Goal: Task Accomplishment & Management: Use online tool/utility

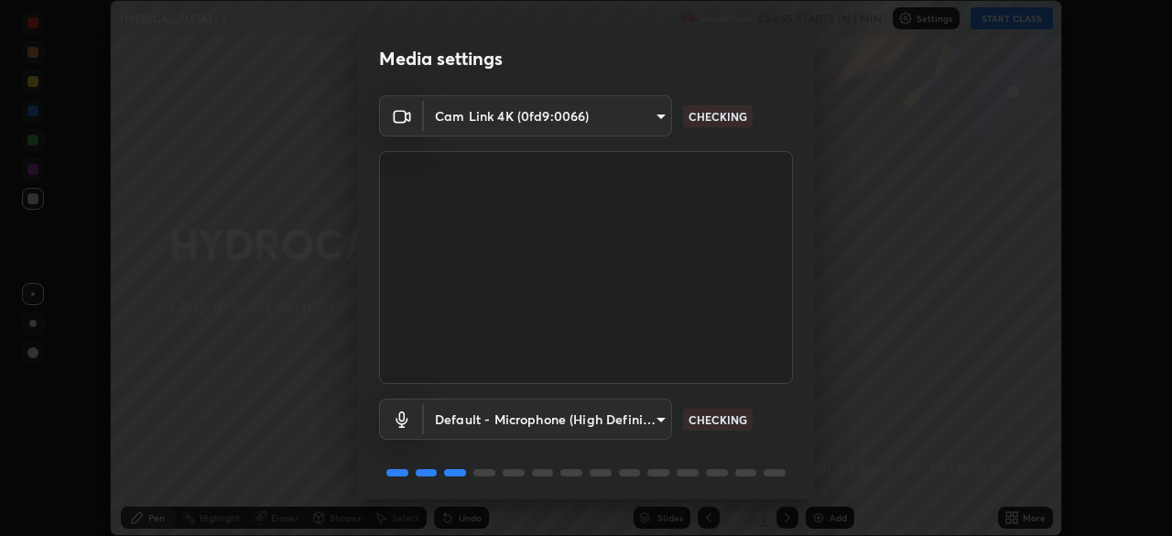
scroll to position [65, 0]
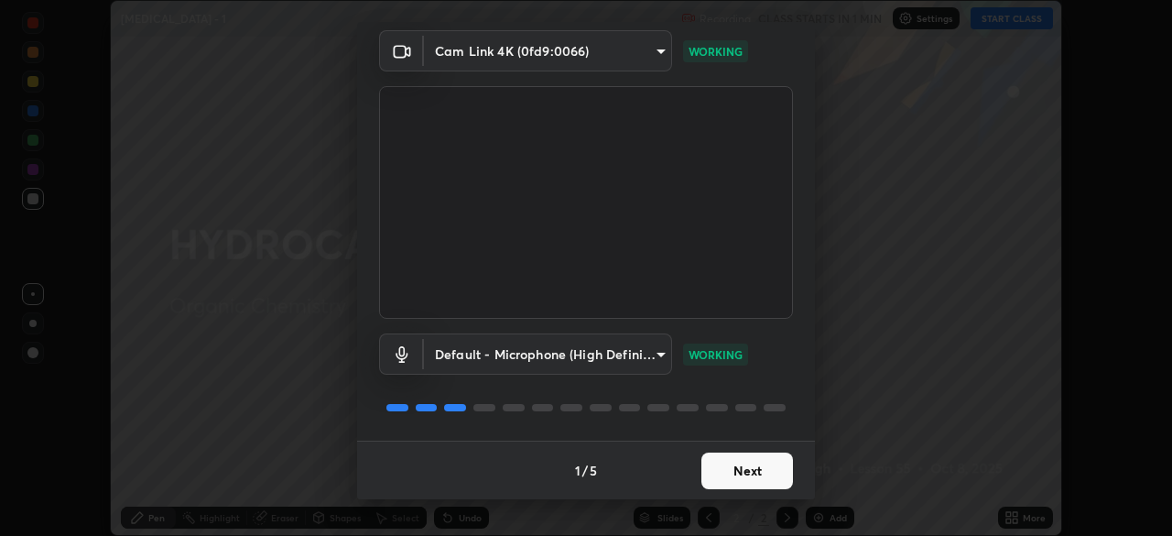
click at [745, 473] on button "Next" at bounding box center [747, 470] width 92 height 37
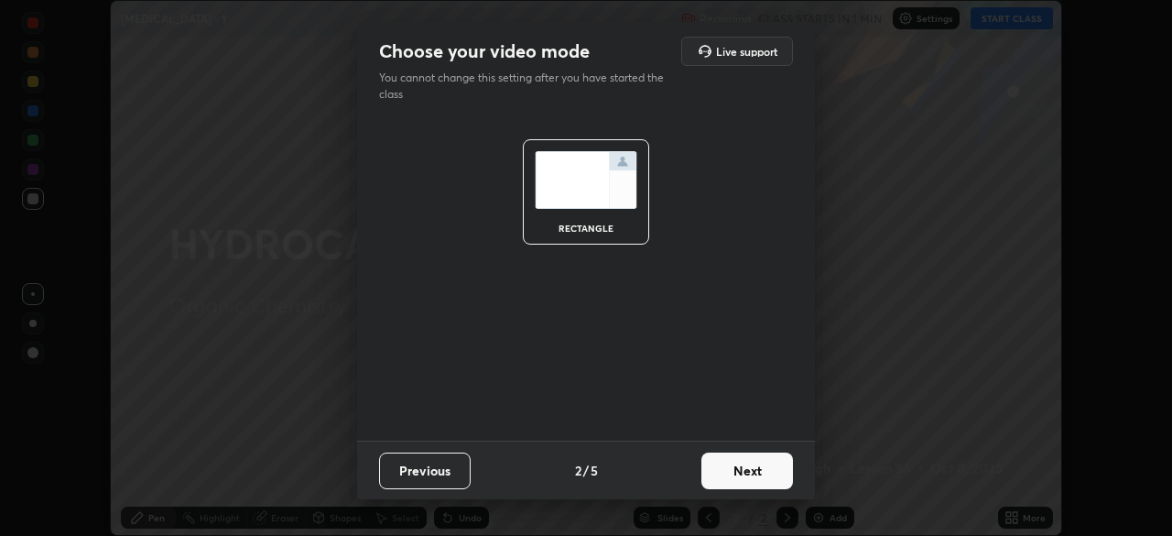
scroll to position [0, 0]
click at [763, 478] on button "Next" at bounding box center [747, 470] width 92 height 37
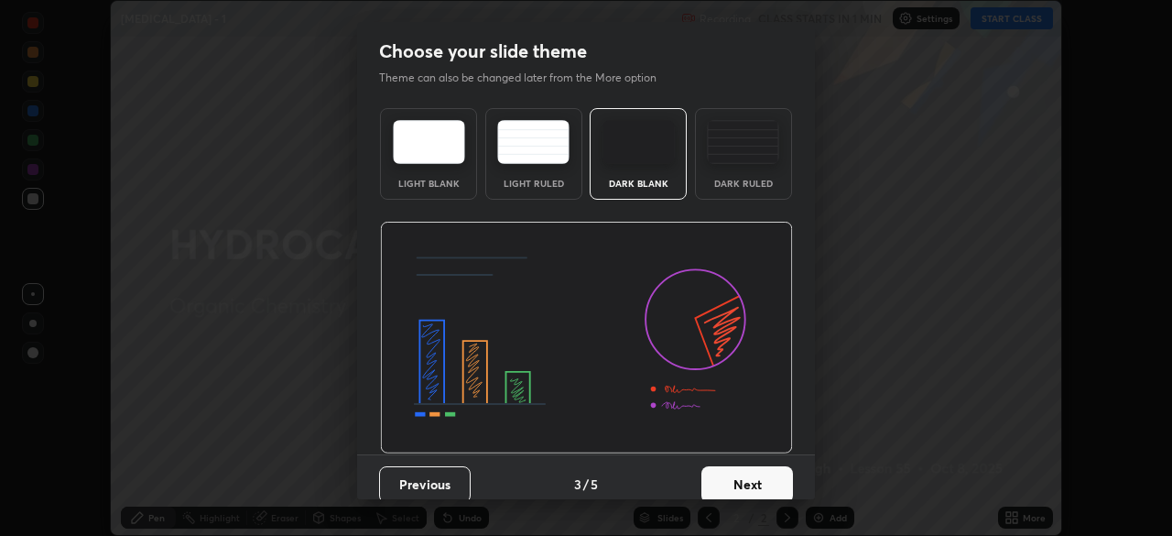
click at [778, 494] on button "Next" at bounding box center [747, 484] width 92 height 37
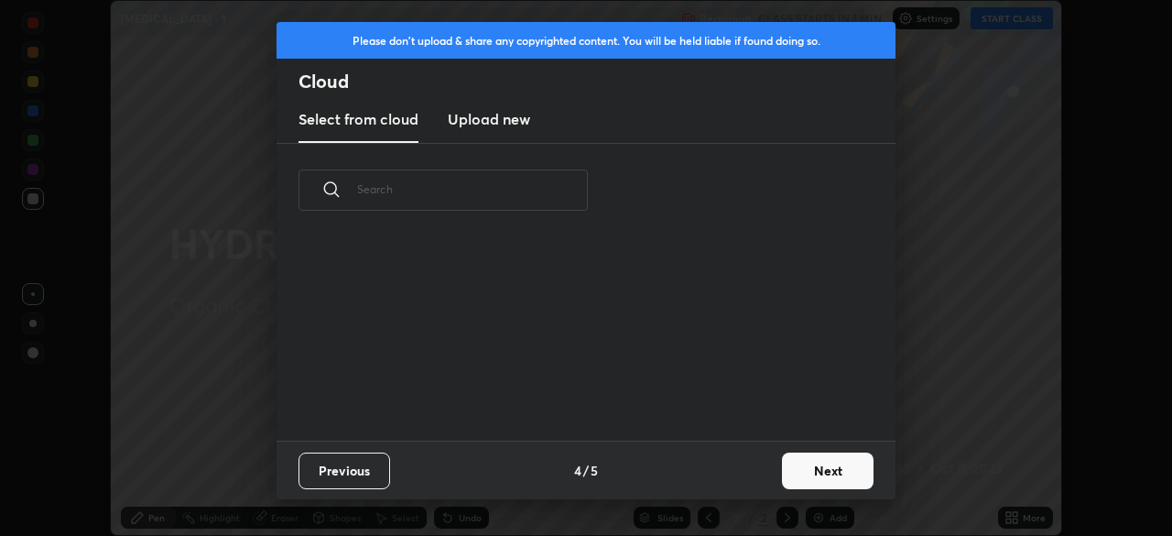
click at [810, 478] on button "Next" at bounding box center [828, 470] width 92 height 37
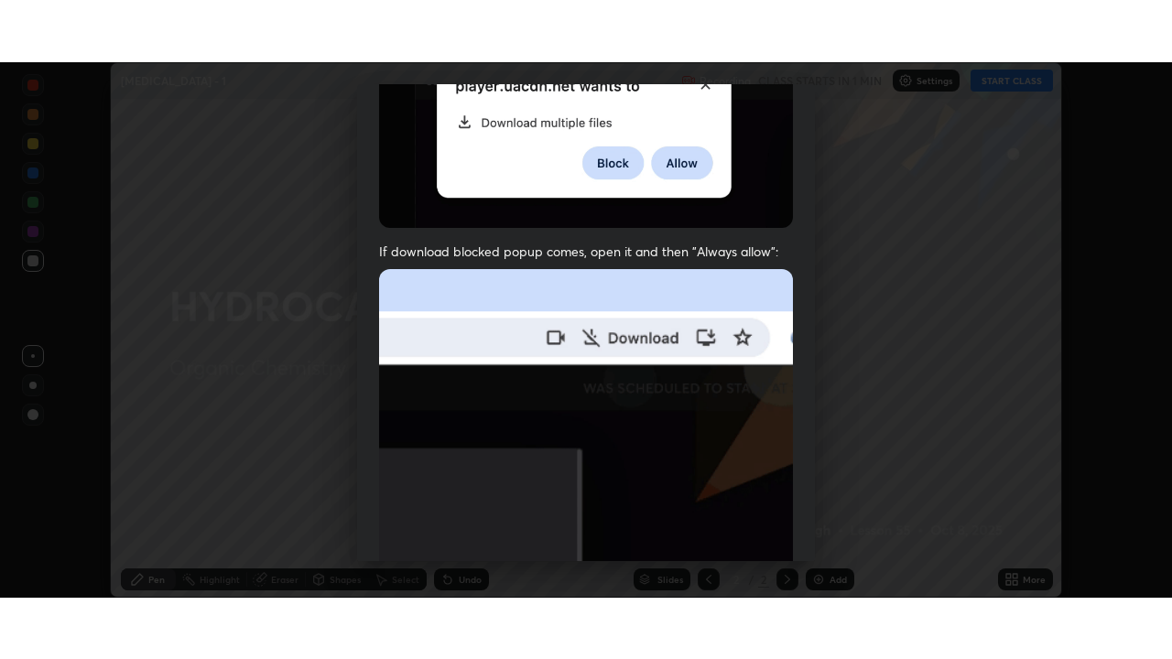
scroll to position [439, 0]
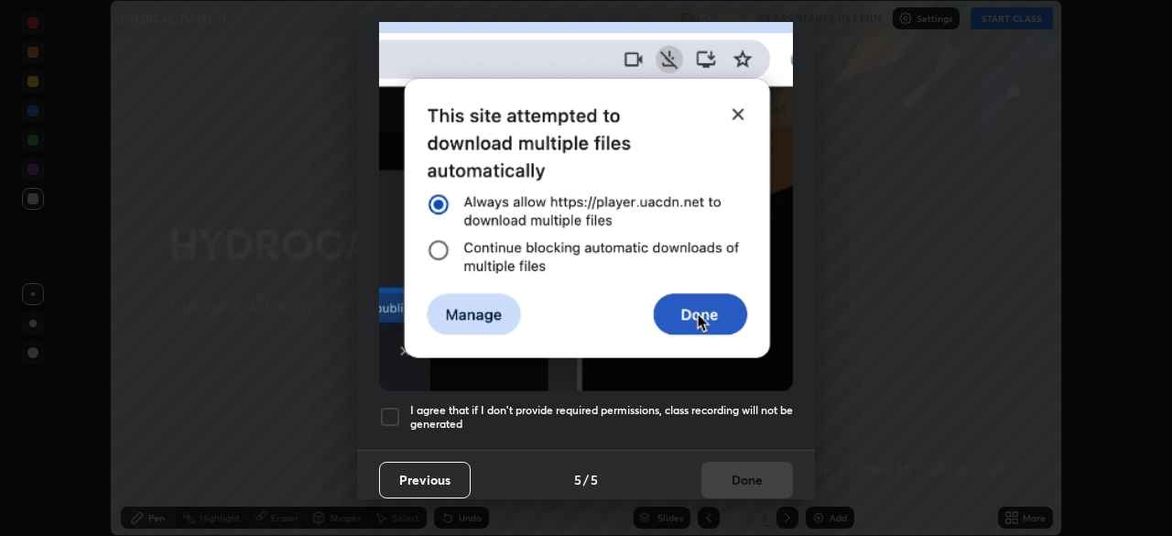
click at [388, 410] on div at bounding box center [390, 417] width 22 height 22
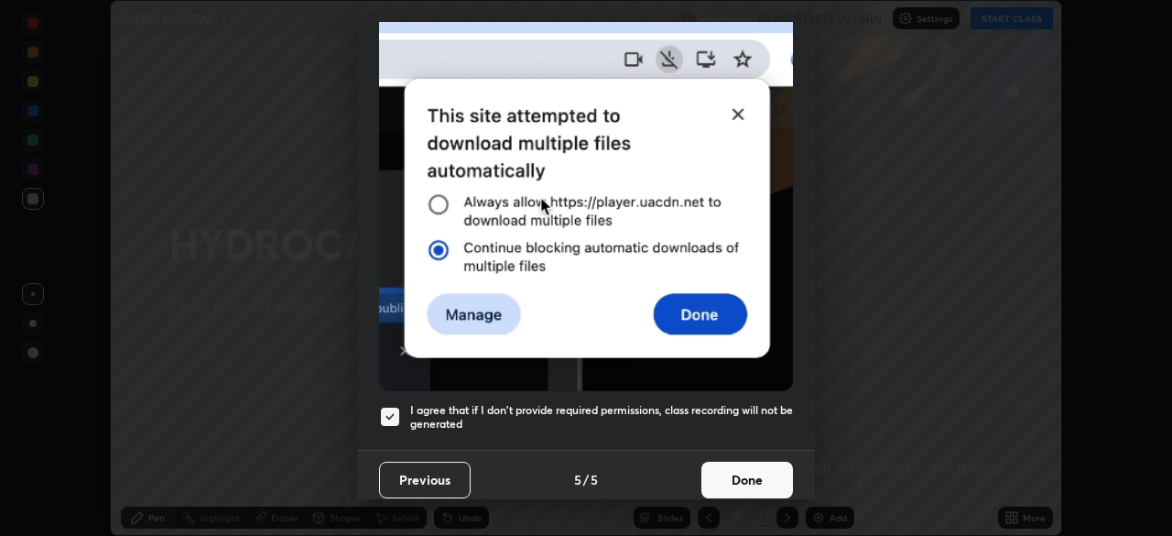
click at [742, 470] on button "Done" at bounding box center [747, 480] width 92 height 37
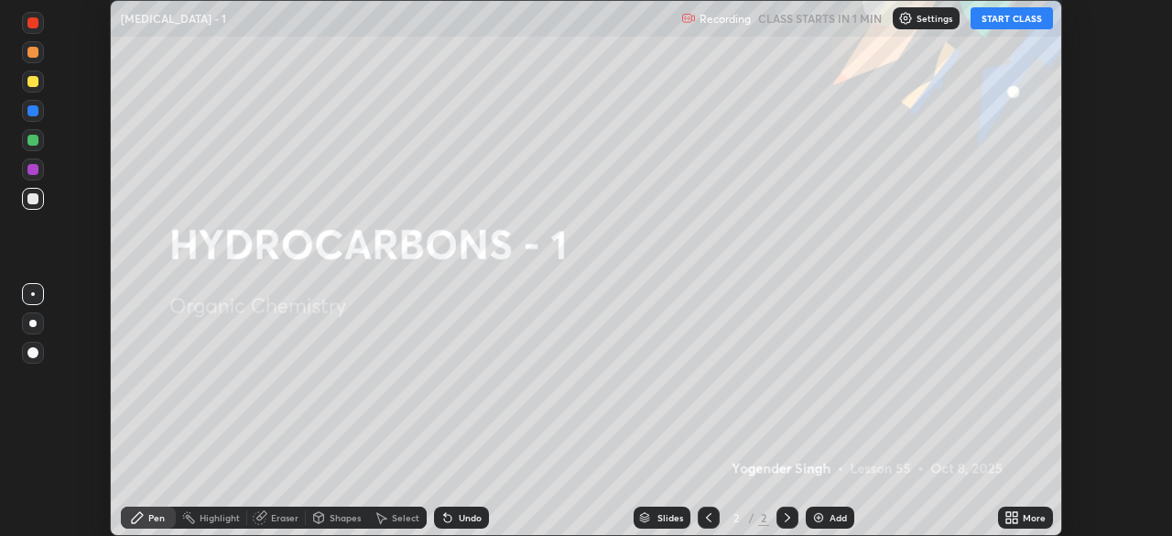
click at [1004, 20] on button "START CLASS" at bounding box center [1012, 18] width 82 height 22
click at [1011, 516] on icon at bounding box center [1012, 517] width 15 height 15
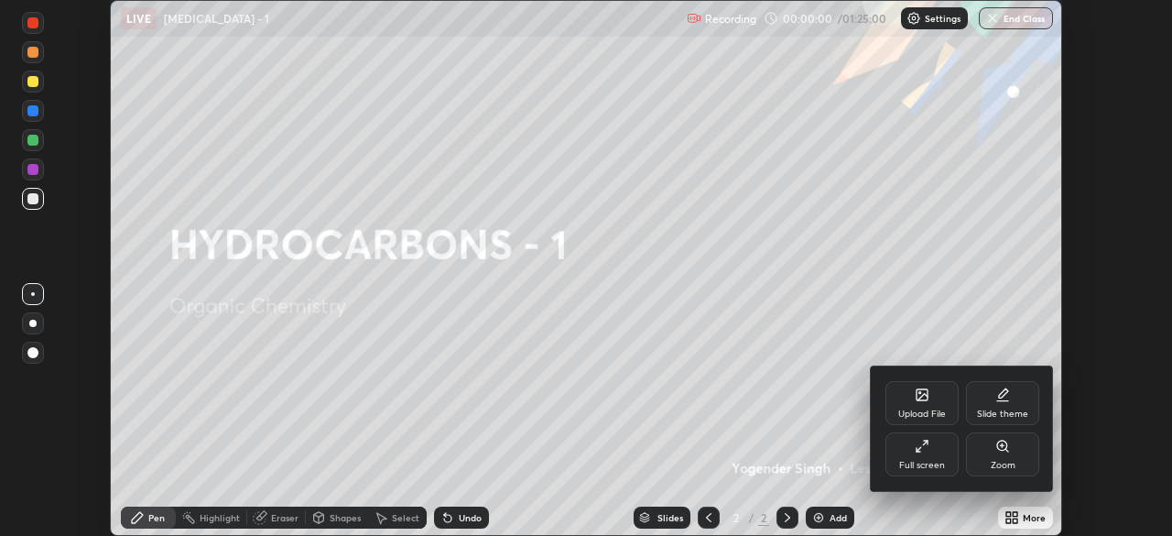
click at [1022, 399] on div "Slide theme" at bounding box center [1002, 403] width 73 height 44
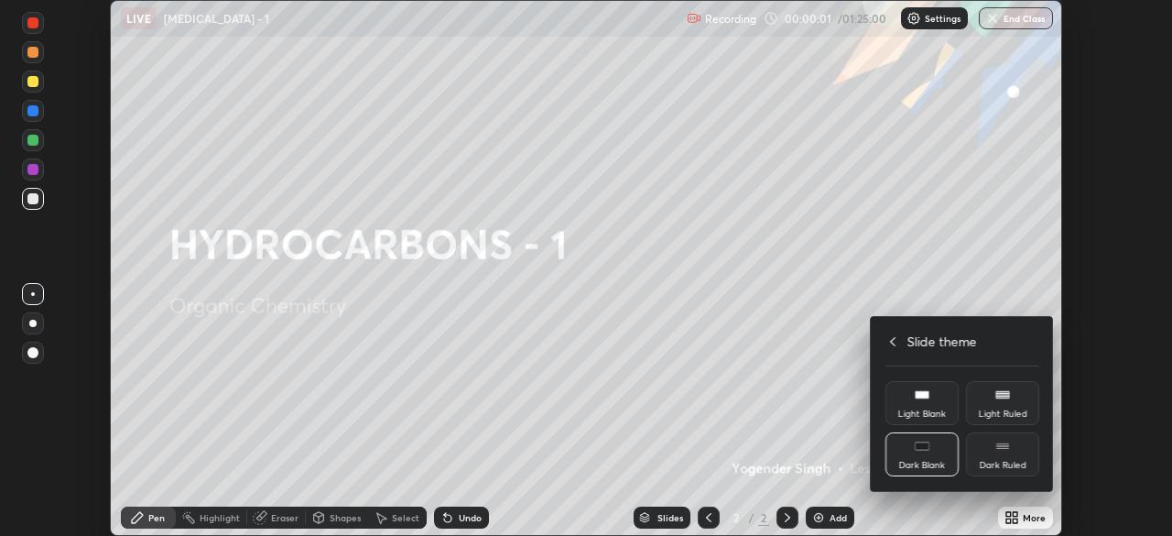
click at [1017, 453] on div "Dark Ruled" at bounding box center [1002, 454] width 73 height 44
click at [893, 338] on icon at bounding box center [892, 341] width 5 height 9
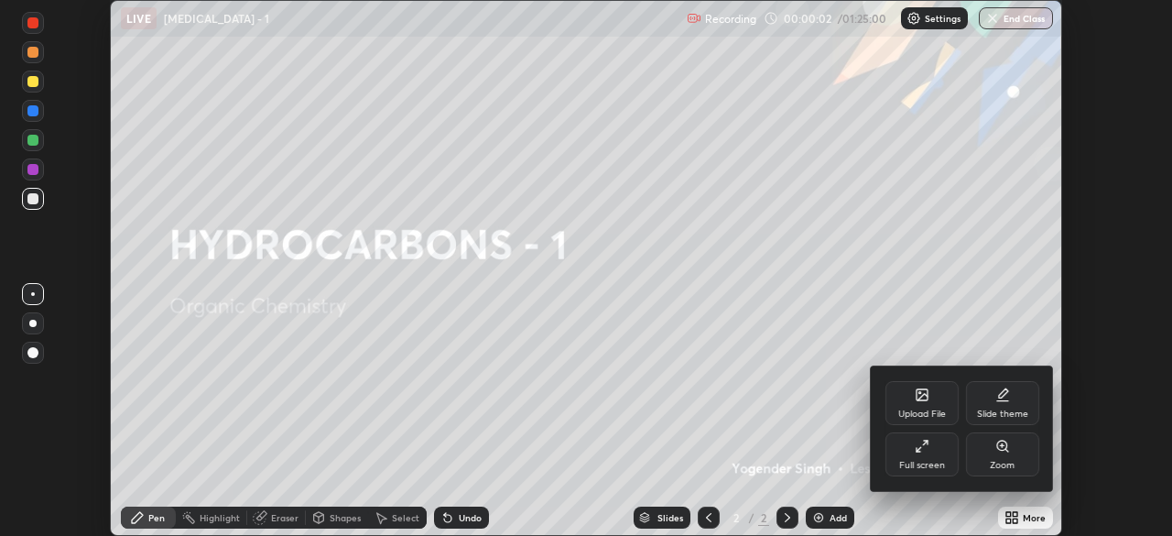
click at [929, 452] on div "Full screen" at bounding box center [921, 454] width 73 height 44
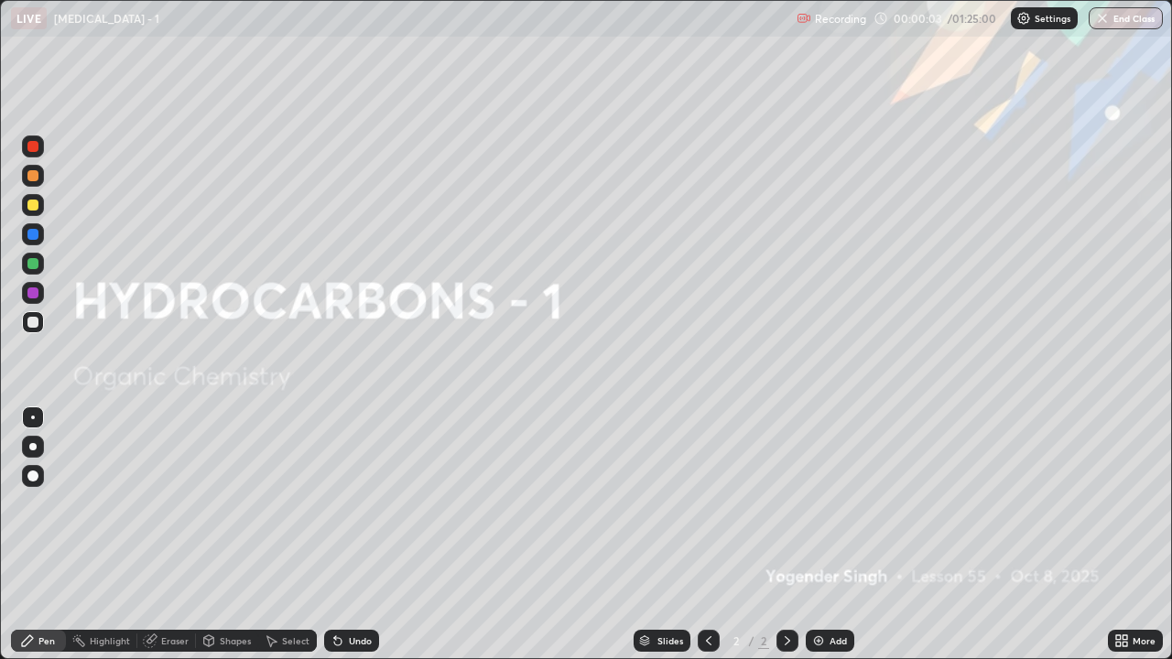
scroll to position [659, 1172]
click at [830, 535] on div "Add" at bounding box center [838, 640] width 17 height 9
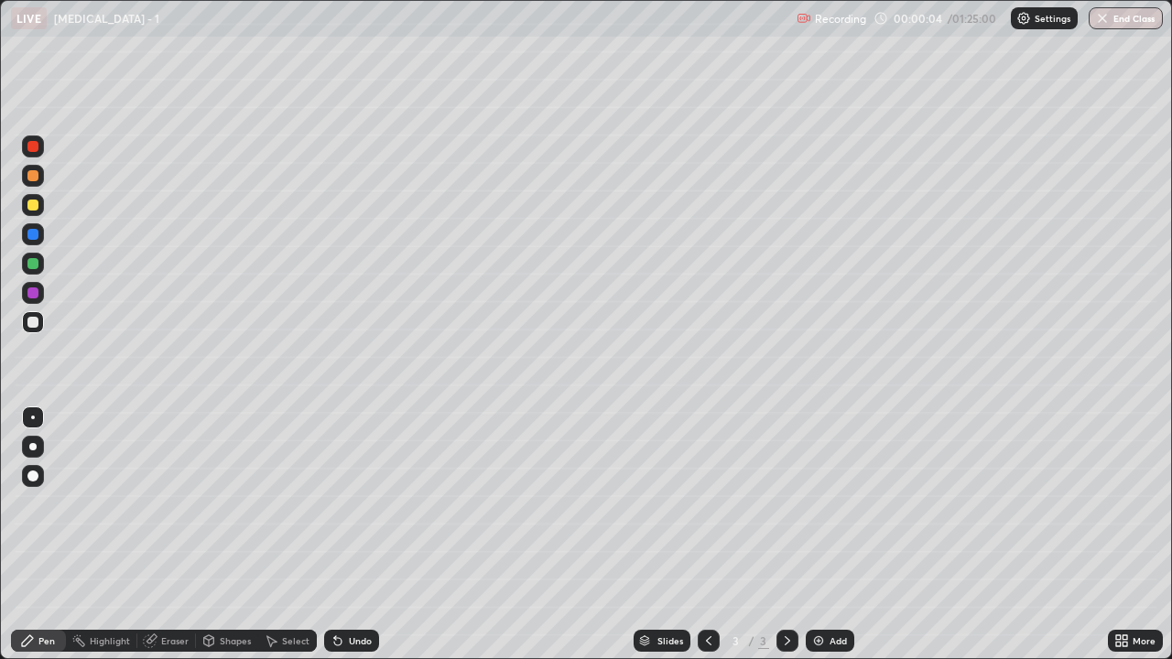
click at [33, 447] on div at bounding box center [32, 446] width 7 height 7
click at [32, 213] on div at bounding box center [33, 205] width 22 height 22
click at [817, 535] on div "Add" at bounding box center [830, 641] width 49 height 22
click at [33, 447] on div at bounding box center [32, 446] width 7 height 7
click at [31, 322] on div at bounding box center [32, 322] width 11 height 11
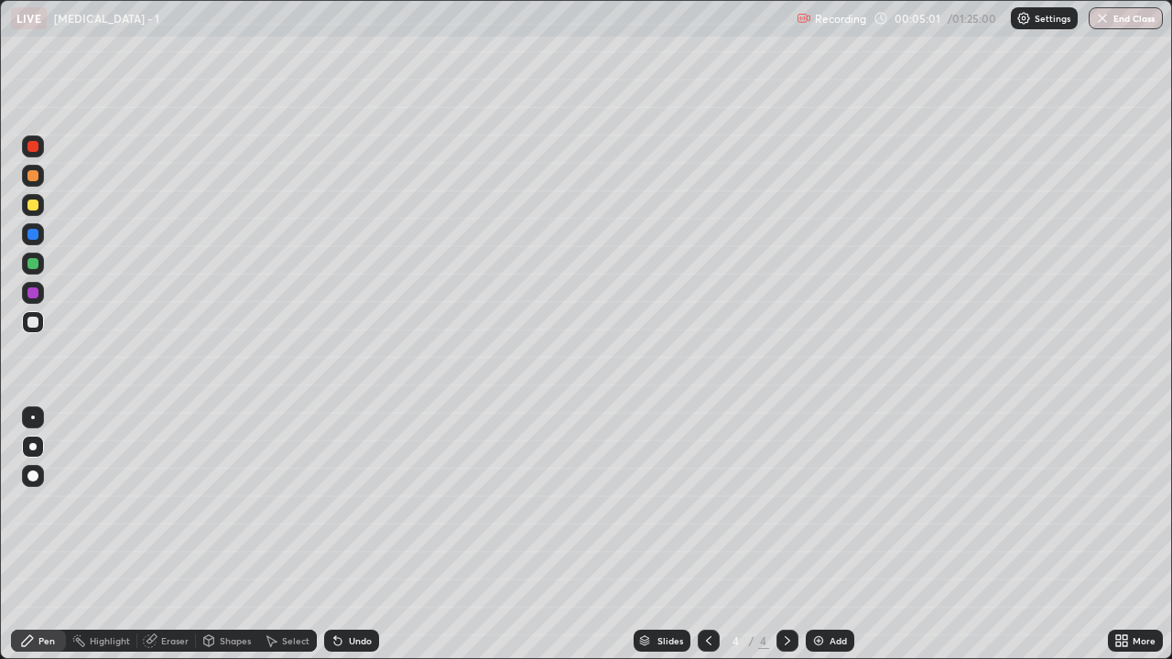
click at [340, 535] on icon at bounding box center [338, 641] width 15 height 15
click at [35, 207] on div at bounding box center [32, 205] width 11 height 11
click at [34, 147] on div at bounding box center [32, 146] width 11 height 11
click at [37, 331] on div at bounding box center [33, 322] width 22 height 22
click at [30, 207] on div at bounding box center [32, 205] width 11 height 11
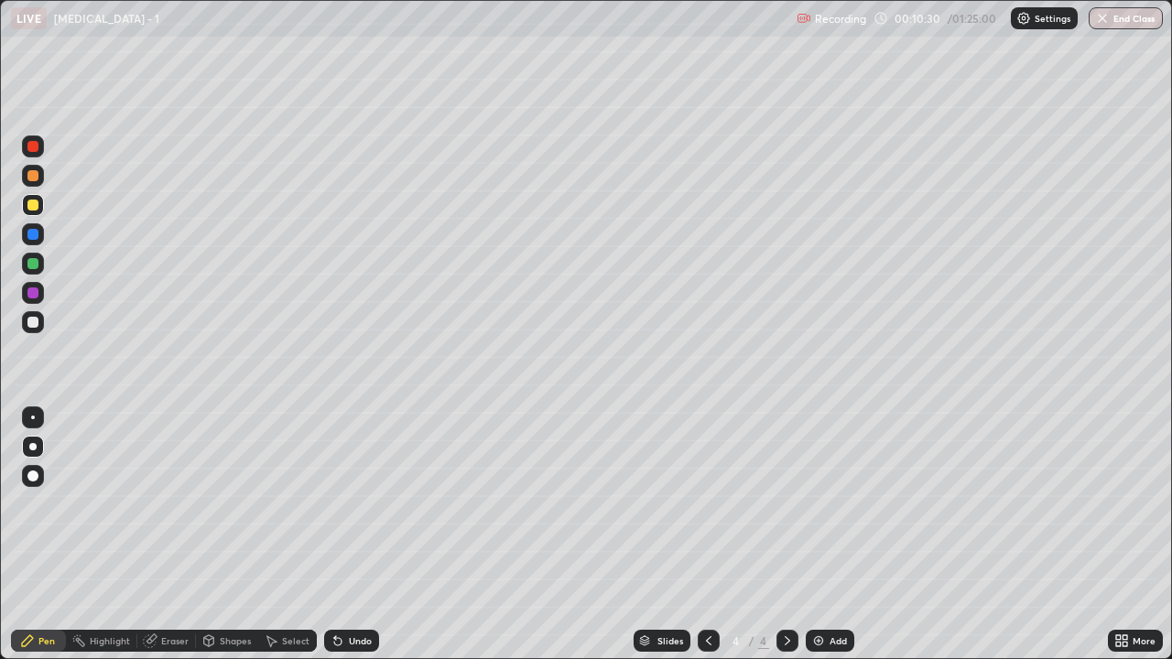
click at [30, 262] on div at bounding box center [32, 263] width 11 height 11
click at [33, 323] on div at bounding box center [32, 322] width 11 height 11
click at [33, 206] on div at bounding box center [32, 205] width 11 height 11
click at [158, 535] on div "Eraser" at bounding box center [166, 641] width 59 height 22
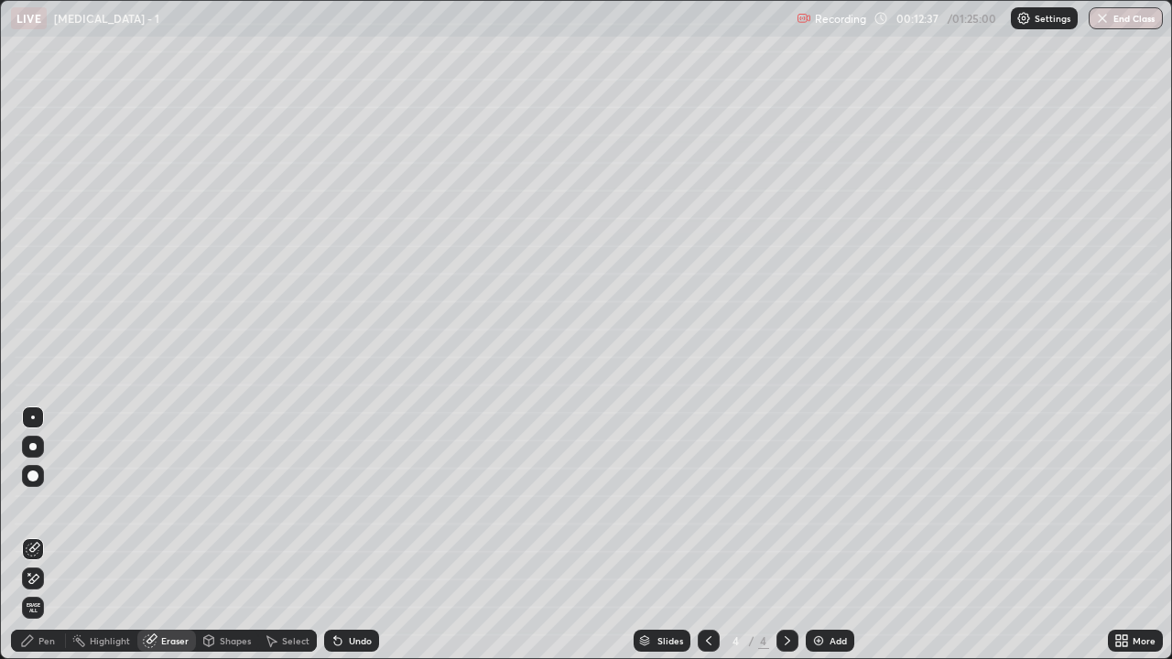
click at [47, 535] on div "Pen" at bounding box center [46, 640] width 16 height 9
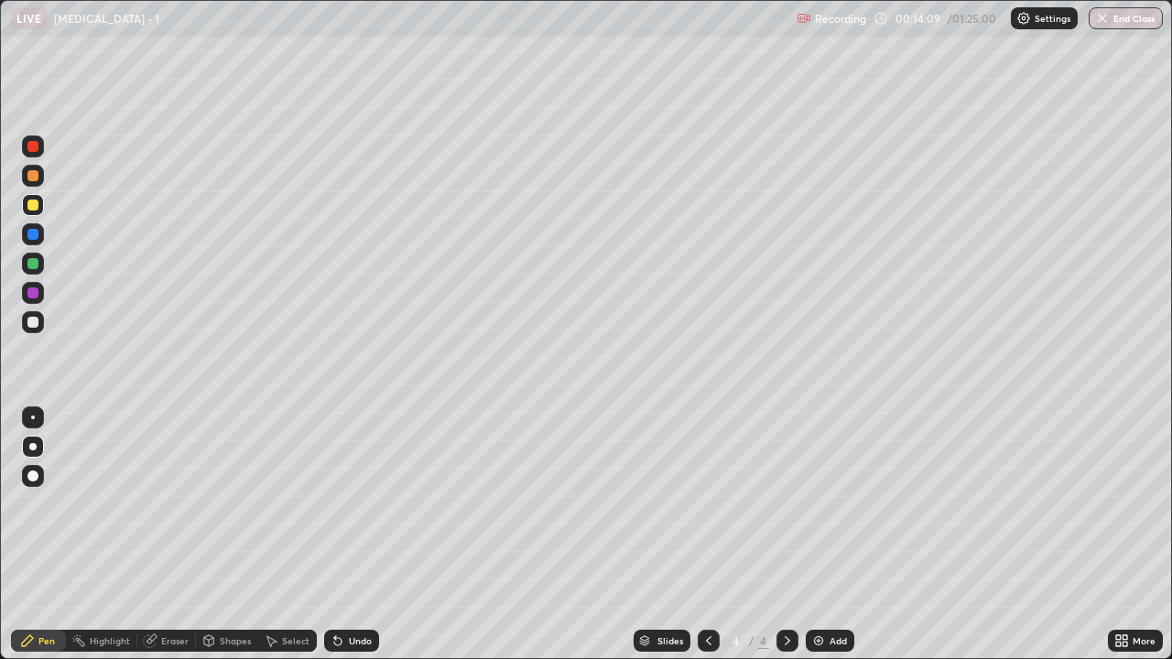
click at [279, 535] on div "Select" at bounding box center [287, 641] width 59 height 22
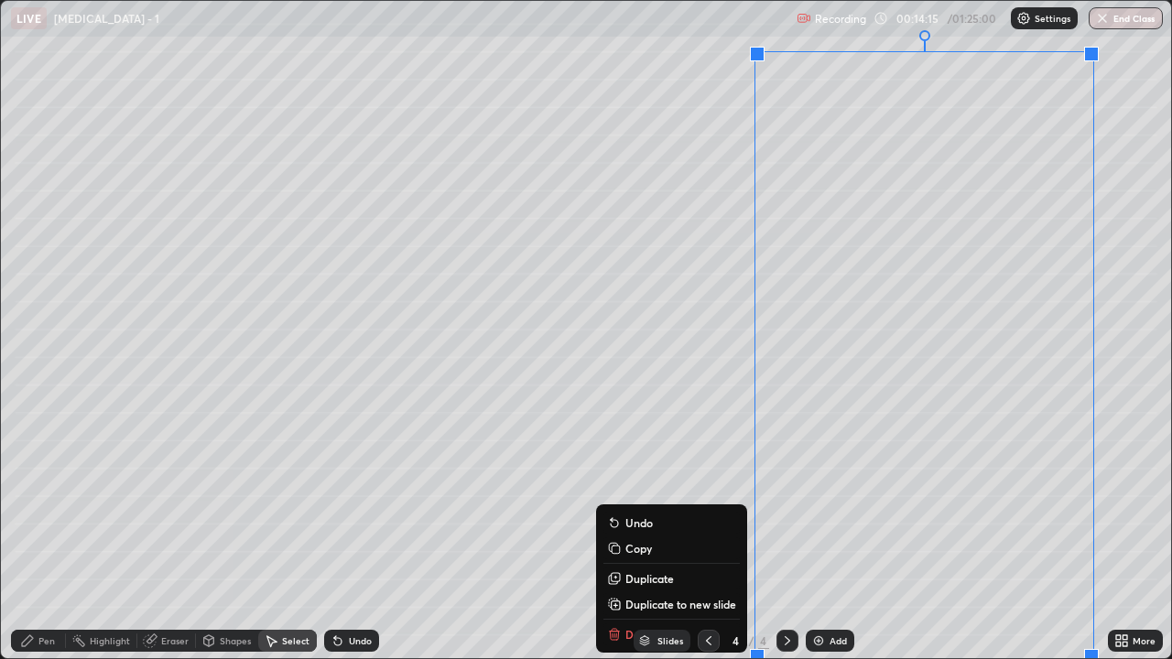
click at [612, 535] on div "Slides 4 / 4 Add" at bounding box center [743, 641] width 729 height 37
click at [166, 535] on div "Eraser" at bounding box center [174, 640] width 27 height 9
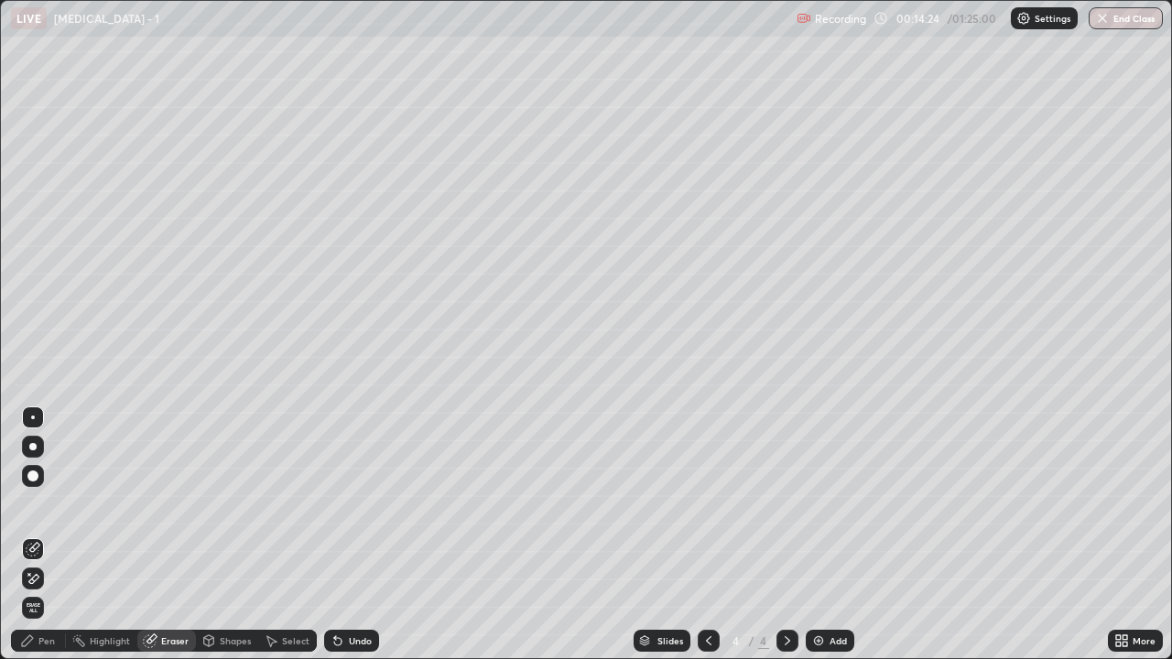
click at [31, 535] on div "Pen" at bounding box center [38, 641] width 55 height 22
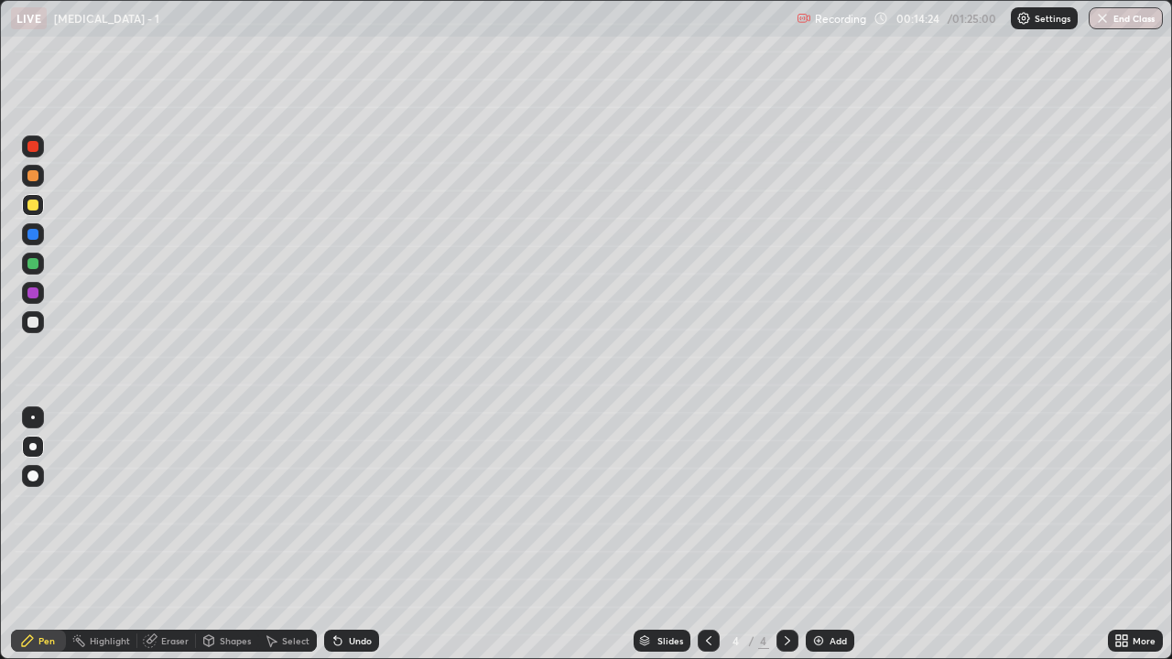
click at [34, 329] on div at bounding box center [33, 322] width 22 height 22
click at [814, 535] on img at bounding box center [818, 641] width 15 height 15
click at [168, 535] on div "Eraser" at bounding box center [174, 640] width 27 height 9
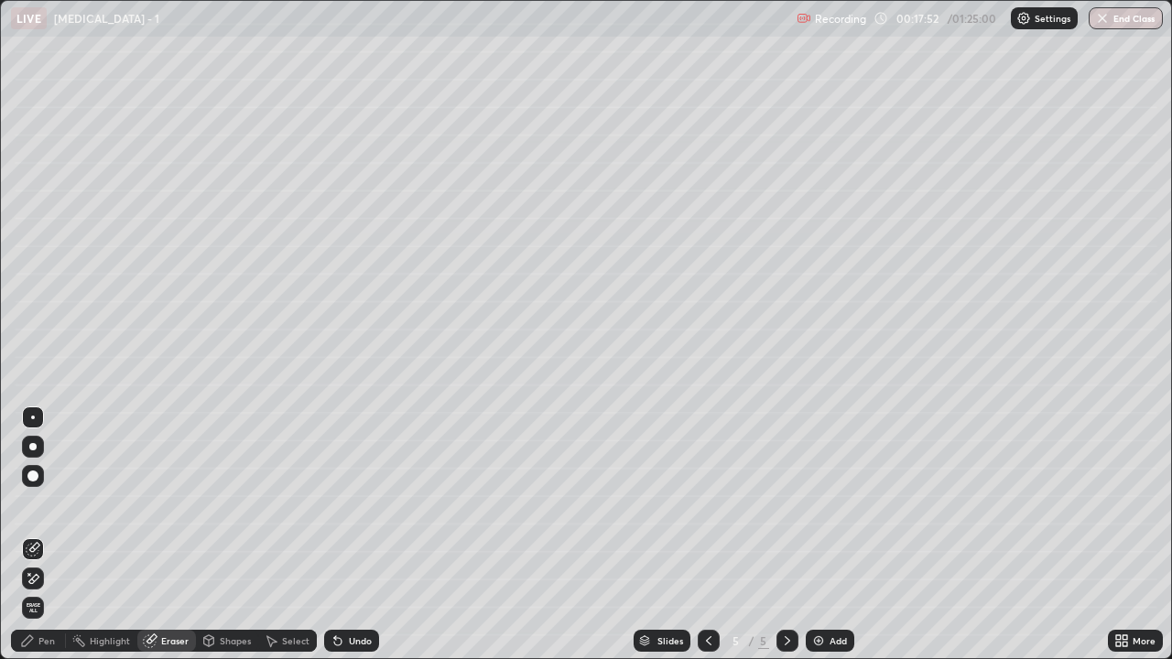
click at [30, 535] on icon at bounding box center [27, 641] width 15 height 15
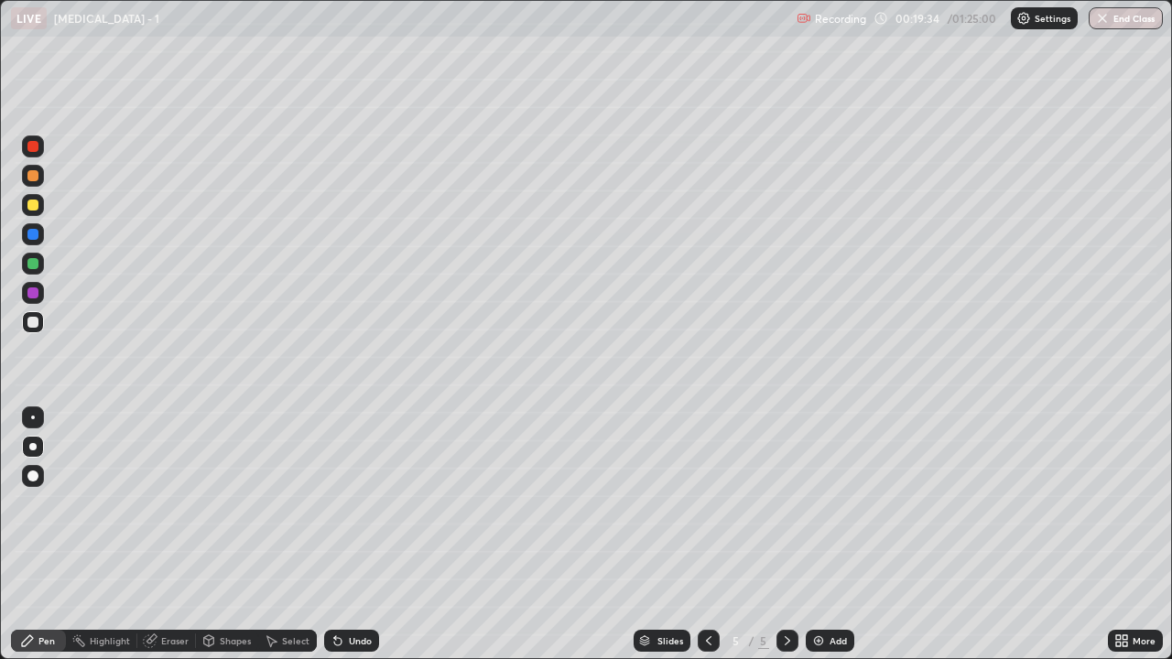
click at [35, 331] on div at bounding box center [33, 322] width 22 height 22
click at [36, 207] on div at bounding box center [32, 205] width 11 height 11
click at [158, 535] on div "Eraser" at bounding box center [166, 641] width 59 height 22
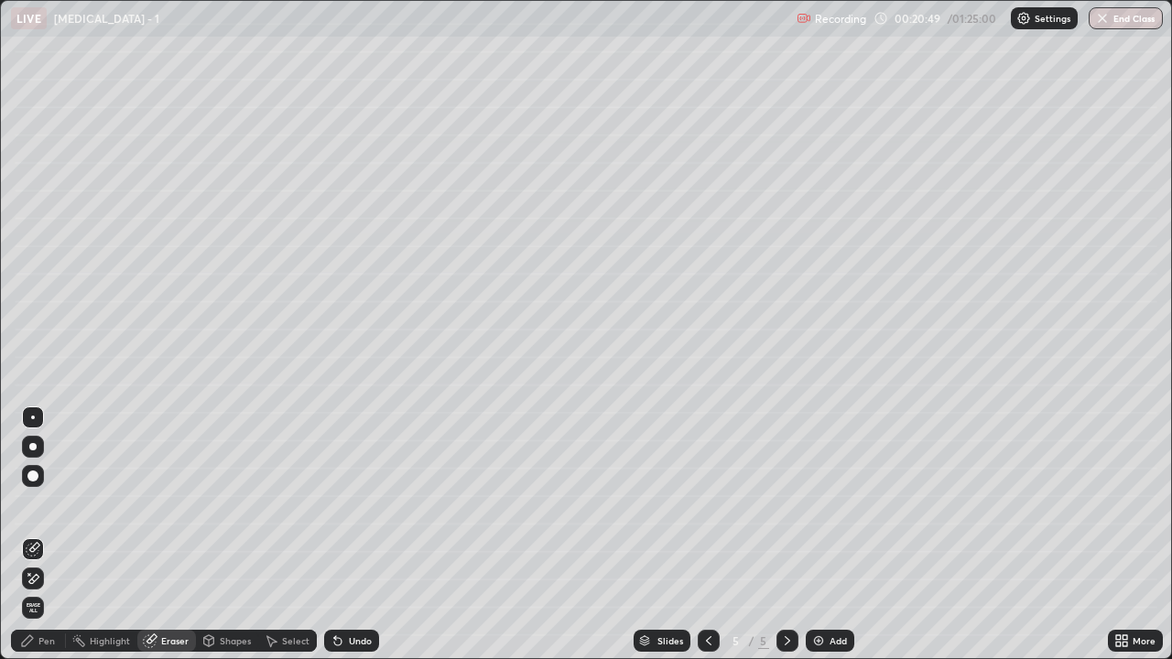
click at [41, 535] on div "Pen" at bounding box center [46, 640] width 16 height 9
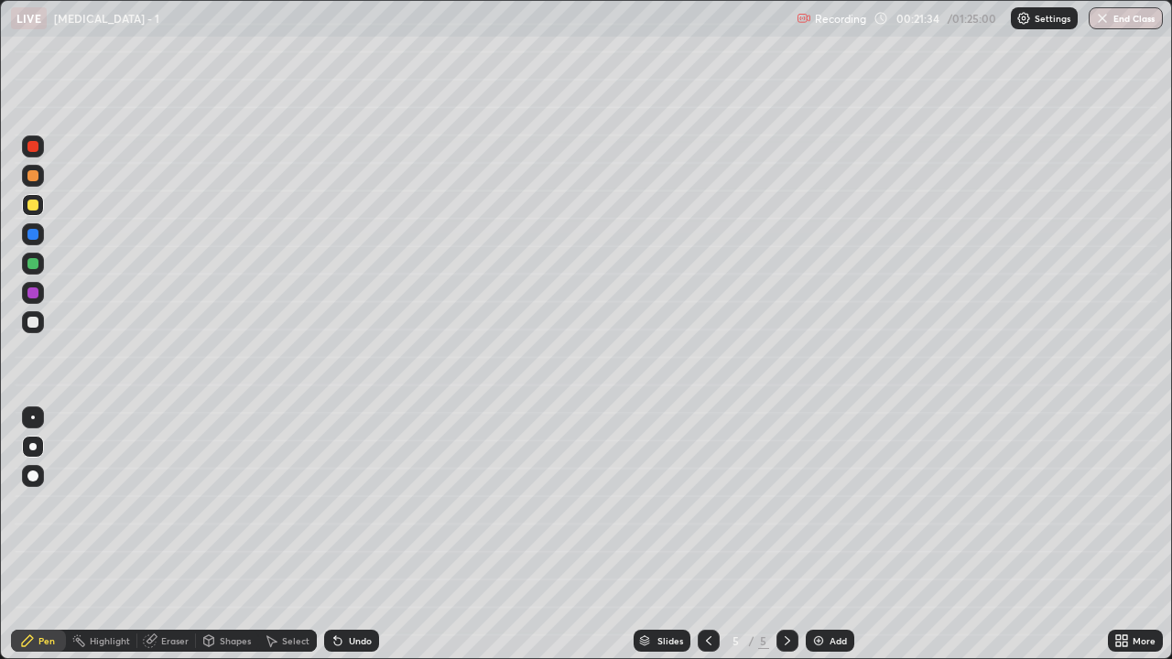
click at [32, 205] on div at bounding box center [32, 205] width 11 height 11
click at [33, 171] on div at bounding box center [32, 175] width 11 height 11
click at [25, 331] on div at bounding box center [33, 322] width 22 height 22
click at [34, 208] on div at bounding box center [32, 205] width 11 height 11
click at [32, 176] on div at bounding box center [32, 175] width 11 height 11
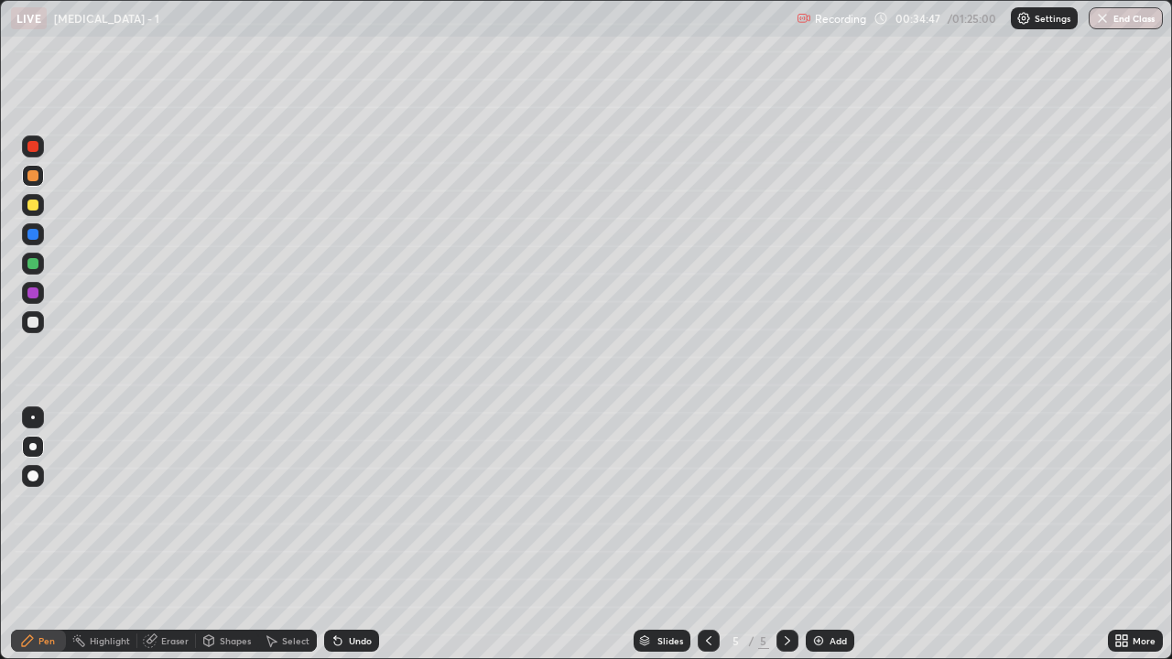
click at [786, 535] on icon at bounding box center [787, 641] width 15 height 15
click at [816, 535] on img at bounding box center [818, 641] width 15 height 15
click at [38, 327] on div at bounding box center [33, 322] width 22 height 22
click at [37, 203] on div at bounding box center [32, 205] width 11 height 11
click at [34, 322] on div at bounding box center [32, 322] width 11 height 11
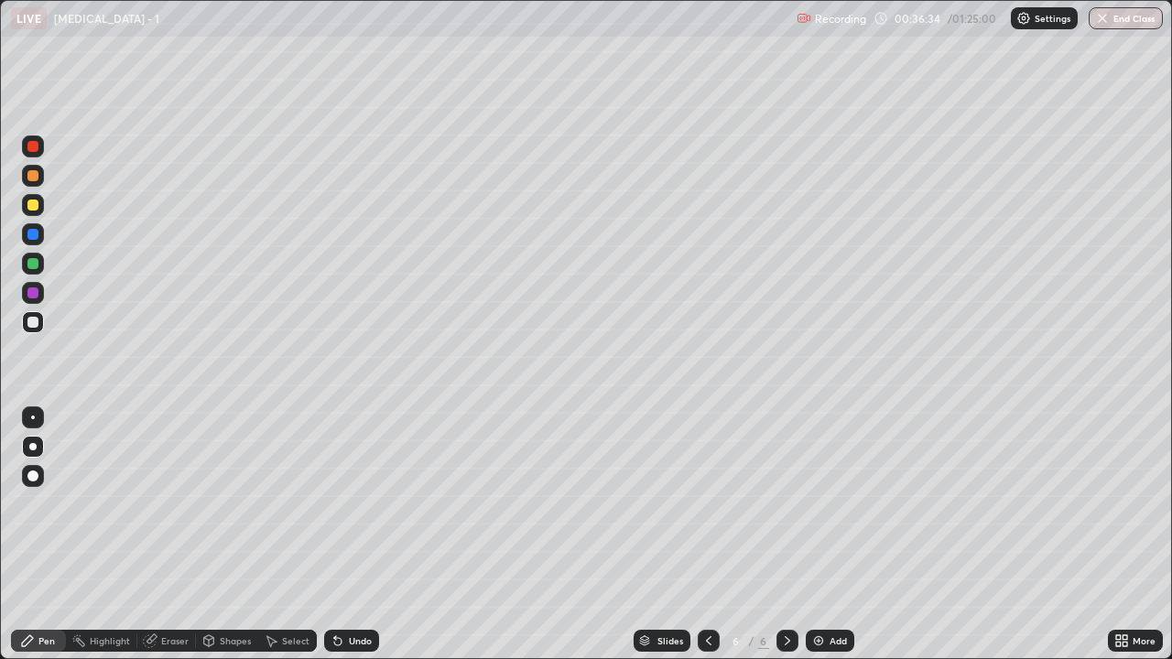
click at [34, 296] on div at bounding box center [32, 293] width 11 height 11
click at [22, 323] on div at bounding box center [33, 322] width 22 height 22
click at [35, 212] on div at bounding box center [33, 205] width 22 height 22
click at [27, 154] on div at bounding box center [33, 147] width 22 height 22
click at [352, 535] on div "Undo" at bounding box center [351, 641] width 55 height 22
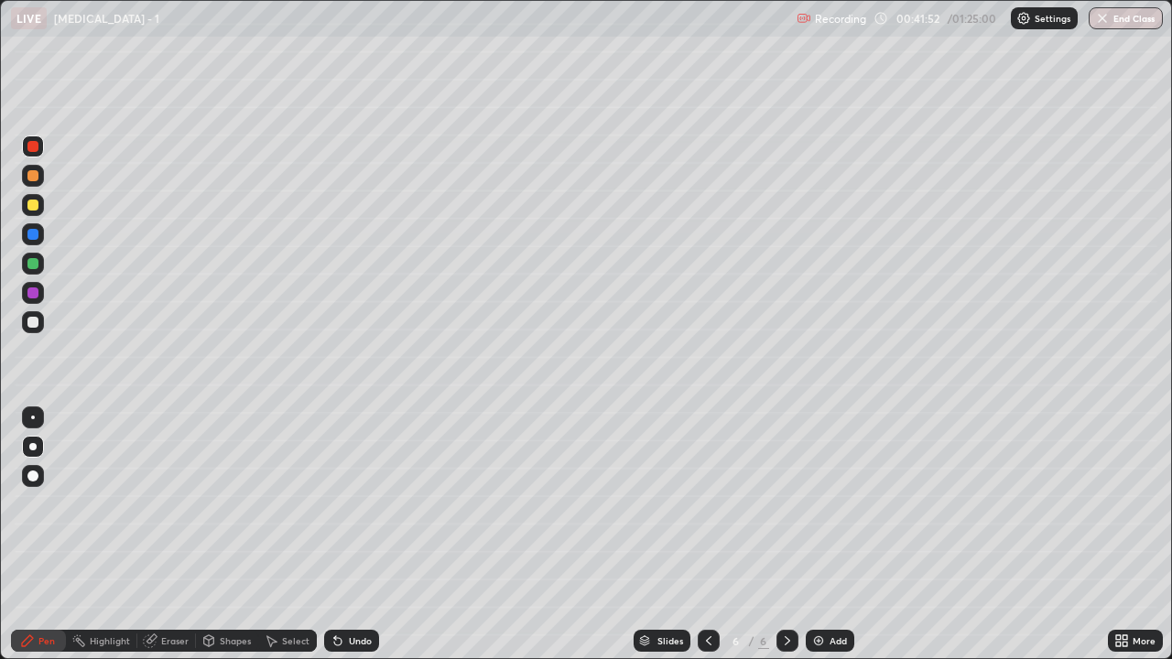
click at [364, 535] on div "Undo" at bounding box center [360, 640] width 23 height 9
click at [784, 535] on icon at bounding box center [787, 641] width 15 height 15
click at [814, 535] on img at bounding box center [818, 641] width 15 height 15
click at [34, 323] on div at bounding box center [32, 322] width 11 height 11
click at [36, 183] on div at bounding box center [33, 176] width 22 height 22
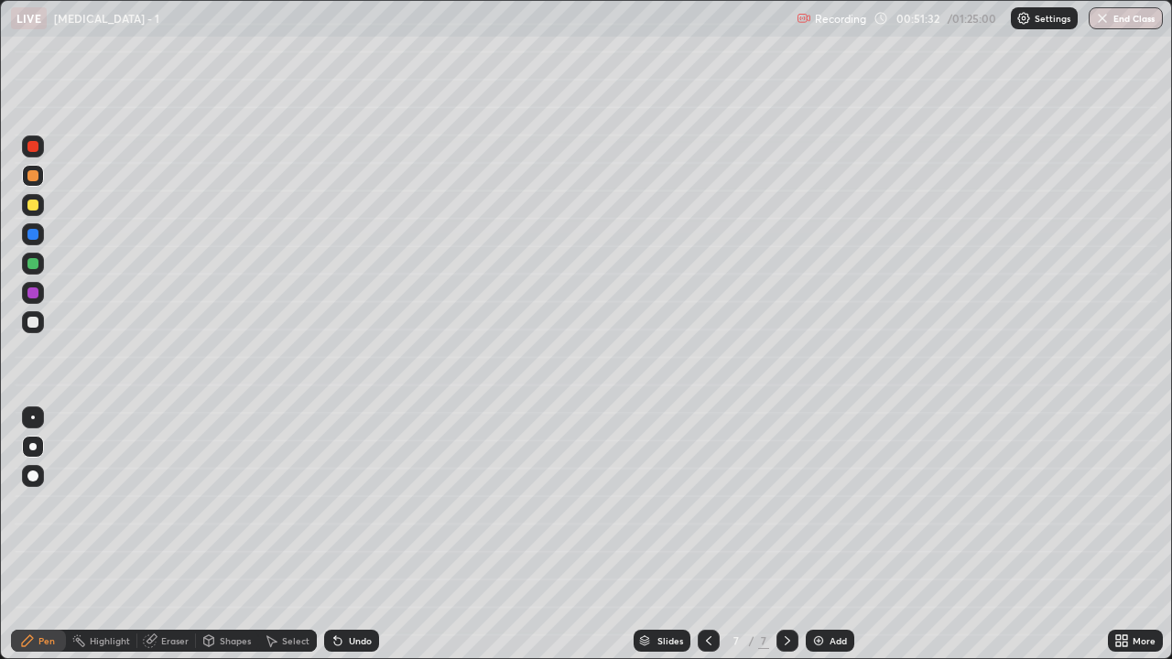
click at [31, 325] on div at bounding box center [32, 322] width 11 height 11
click at [37, 327] on div at bounding box center [33, 322] width 22 height 22
click at [27, 150] on div at bounding box center [33, 147] width 22 height 22
click at [33, 323] on div at bounding box center [32, 322] width 11 height 11
click at [41, 211] on div at bounding box center [33, 205] width 22 height 22
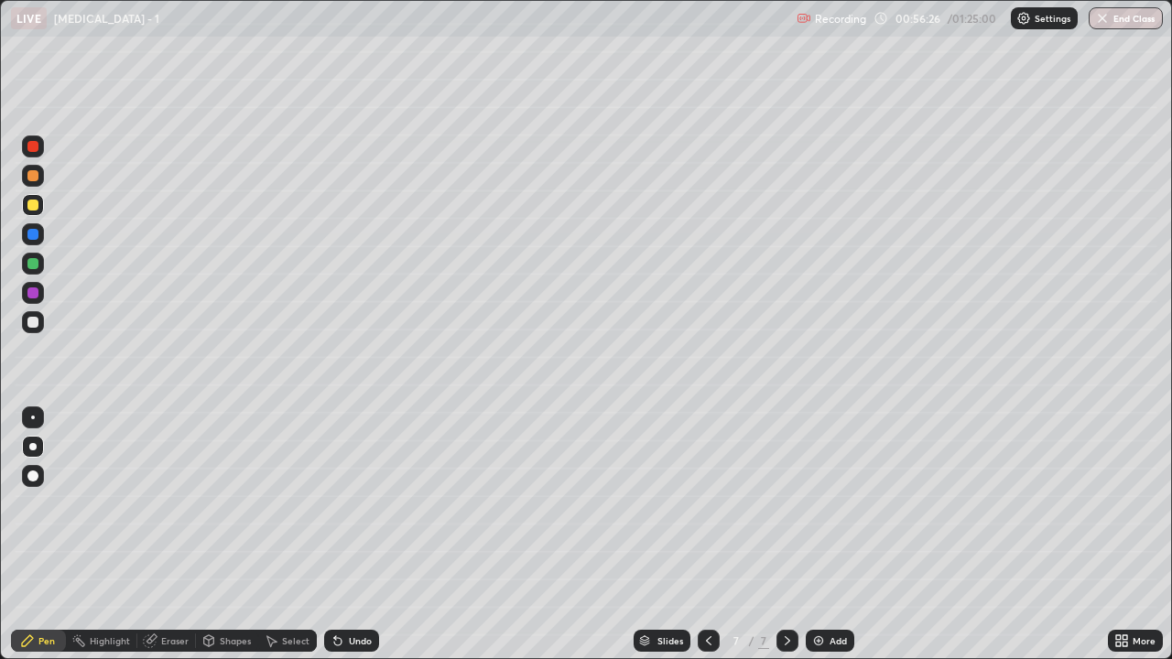
click at [30, 174] on div at bounding box center [32, 175] width 11 height 11
click at [31, 149] on div at bounding box center [32, 146] width 11 height 11
click at [34, 325] on div at bounding box center [32, 322] width 11 height 11
click at [33, 212] on div at bounding box center [33, 205] width 22 height 22
click at [27, 323] on div at bounding box center [32, 322] width 11 height 11
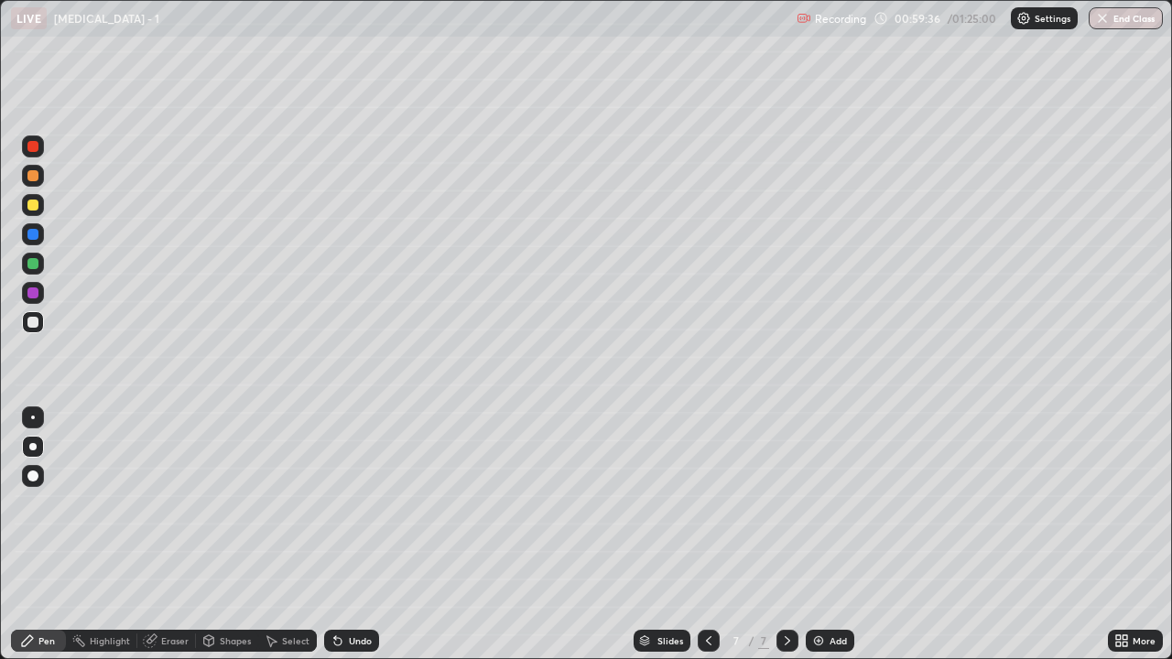
click at [169, 535] on div "Eraser" at bounding box center [174, 640] width 27 height 9
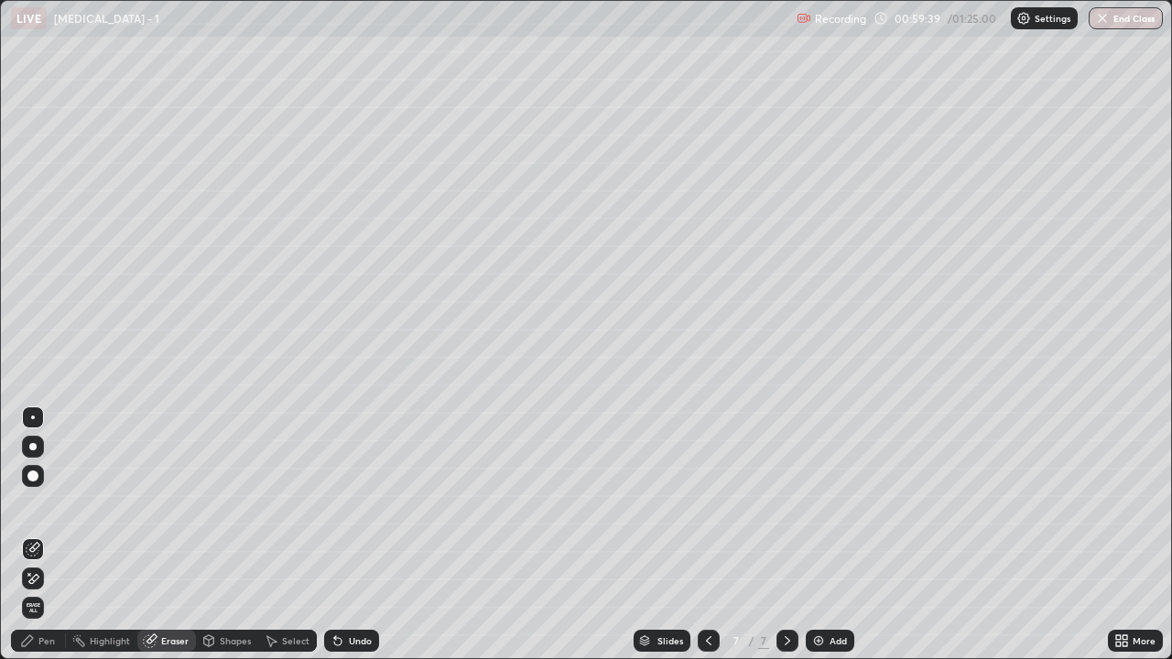
click at [28, 535] on icon at bounding box center [27, 641] width 15 height 15
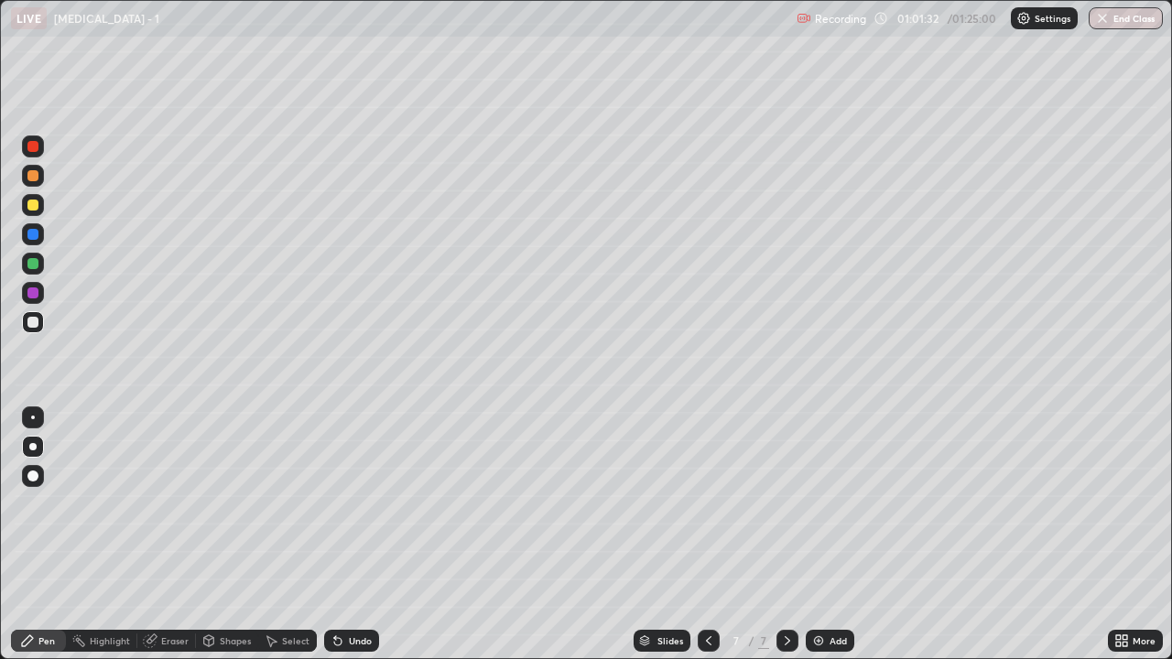
click at [33, 207] on div at bounding box center [32, 205] width 11 height 11
click at [815, 535] on img at bounding box center [818, 641] width 15 height 15
click at [33, 329] on div at bounding box center [33, 322] width 22 height 22
click at [38, 176] on div at bounding box center [32, 175] width 11 height 11
click at [33, 324] on div at bounding box center [32, 322] width 11 height 11
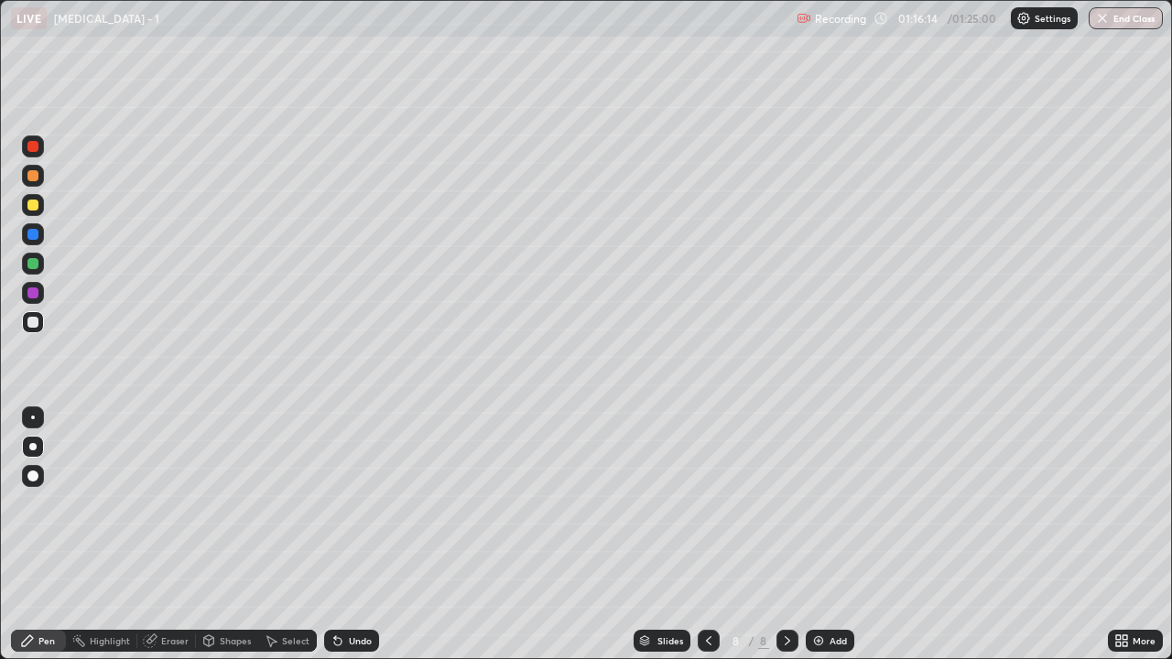
click at [820, 535] on img at bounding box center [818, 641] width 15 height 15
click at [31, 180] on div at bounding box center [32, 175] width 11 height 11
click at [38, 330] on div at bounding box center [33, 322] width 22 height 22
click at [36, 265] on div at bounding box center [32, 263] width 11 height 11
click at [37, 327] on div at bounding box center [32, 322] width 11 height 11
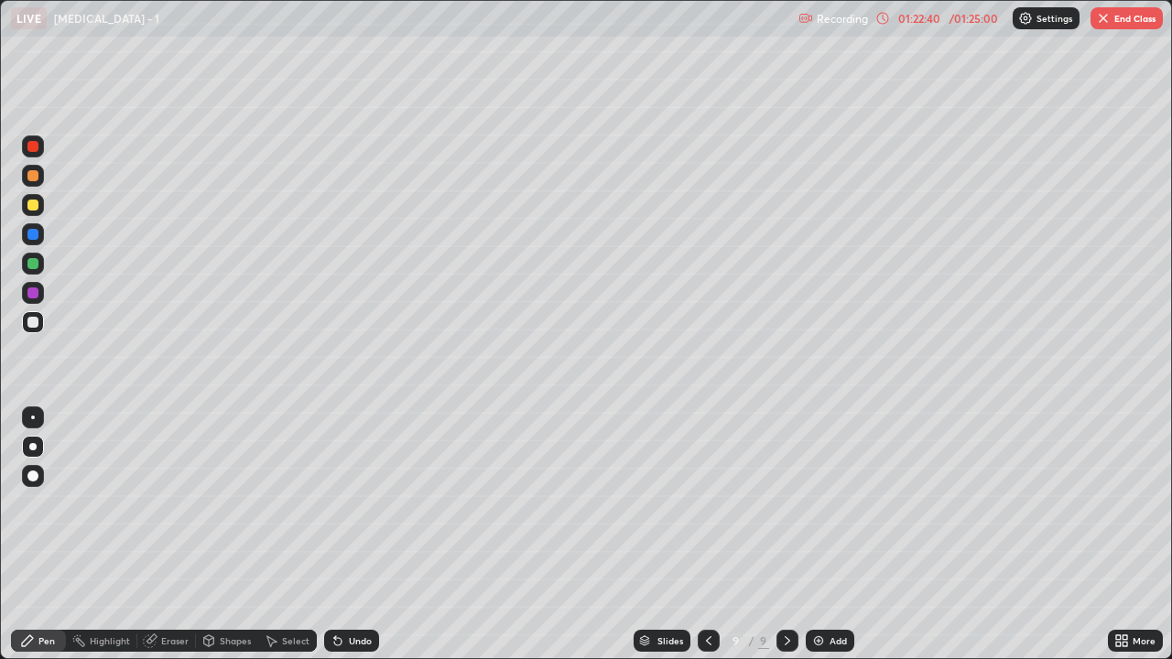
click at [30, 207] on div at bounding box center [32, 205] width 11 height 11
click at [23, 322] on div at bounding box center [33, 322] width 22 height 22
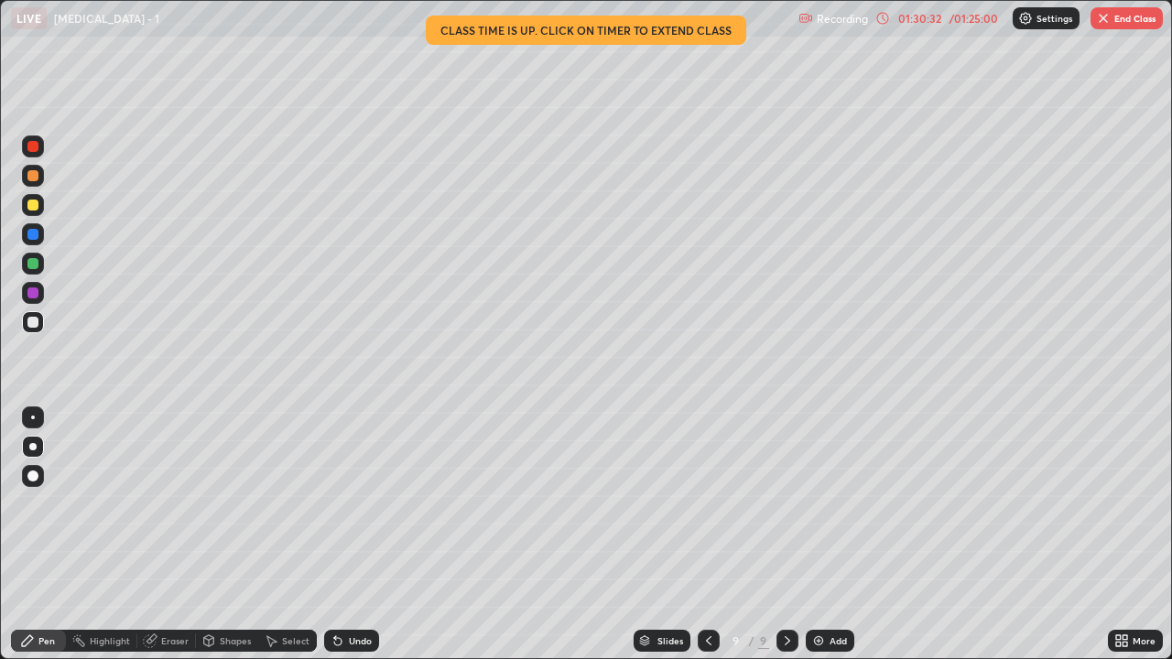
click at [1102, 21] on img "button" at bounding box center [1103, 18] width 15 height 15
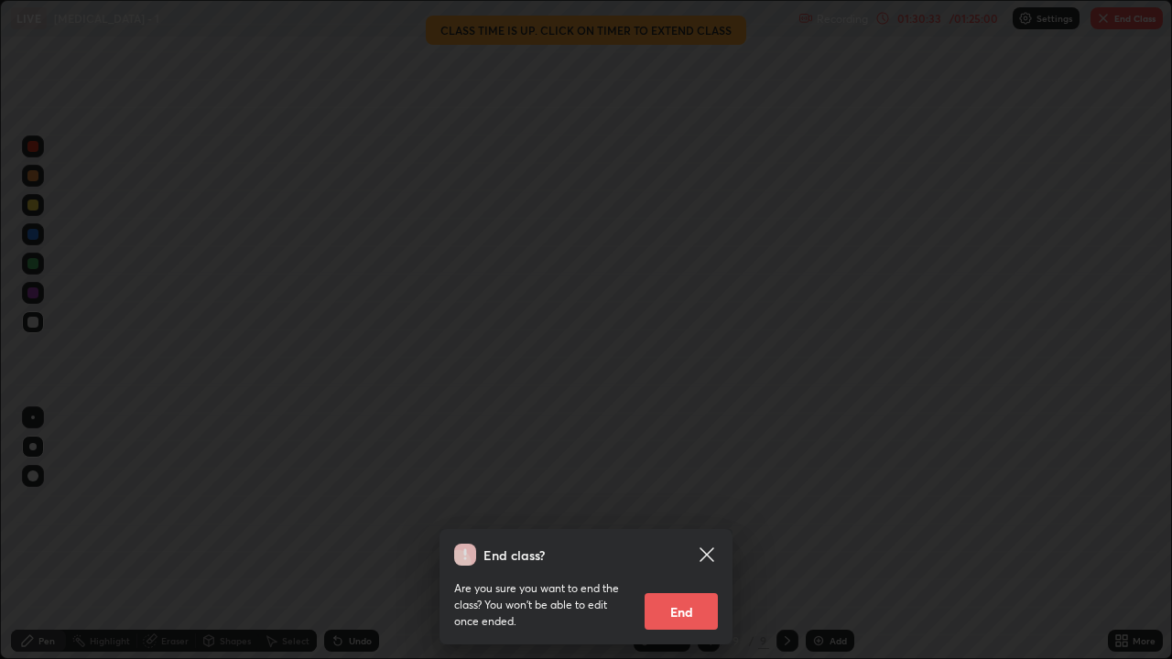
click at [680, 535] on button "End" at bounding box center [681, 611] width 73 height 37
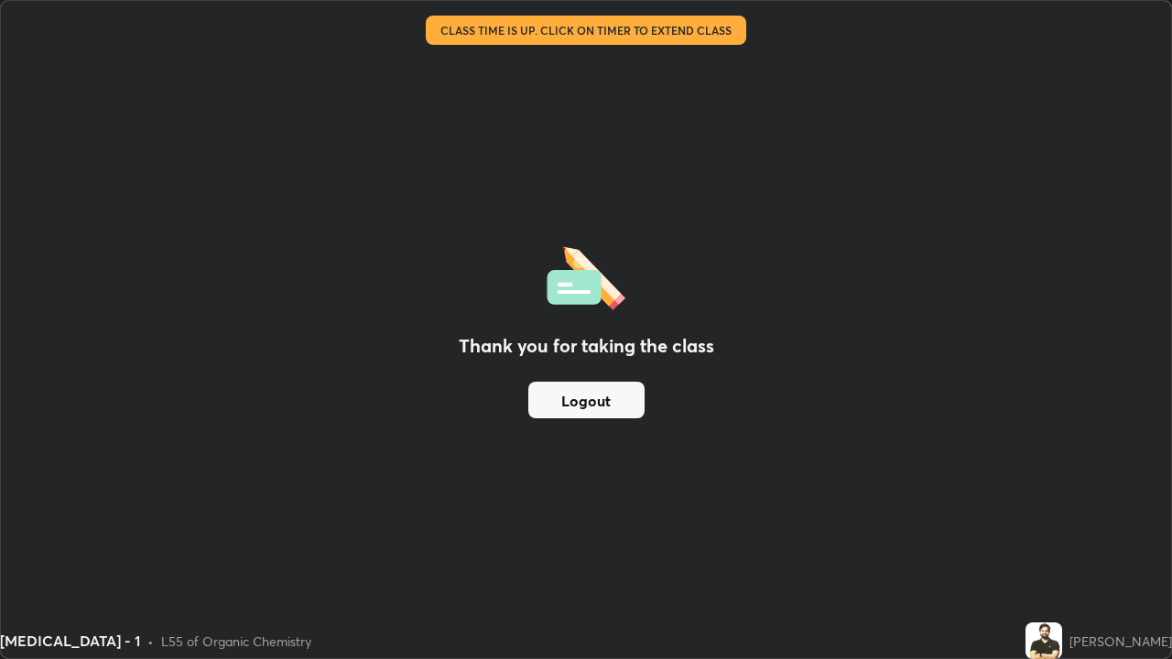
click at [572, 399] on button "Logout" at bounding box center [586, 400] width 116 height 37
click at [575, 400] on button "Logout" at bounding box center [586, 400] width 116 height 37
